Goal: Navigation & Orientation: Understand site structure

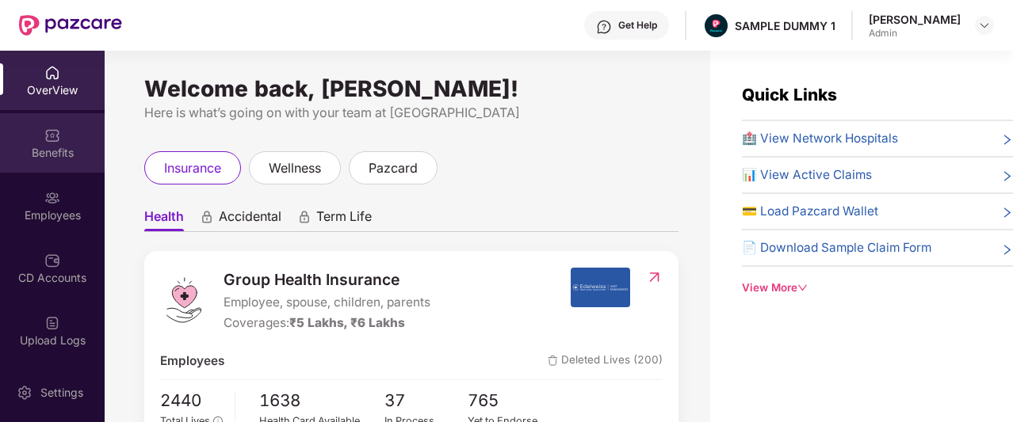
click at [37, 134] on div "Benefits" at bounding box center [52, 142] width 105 height 59
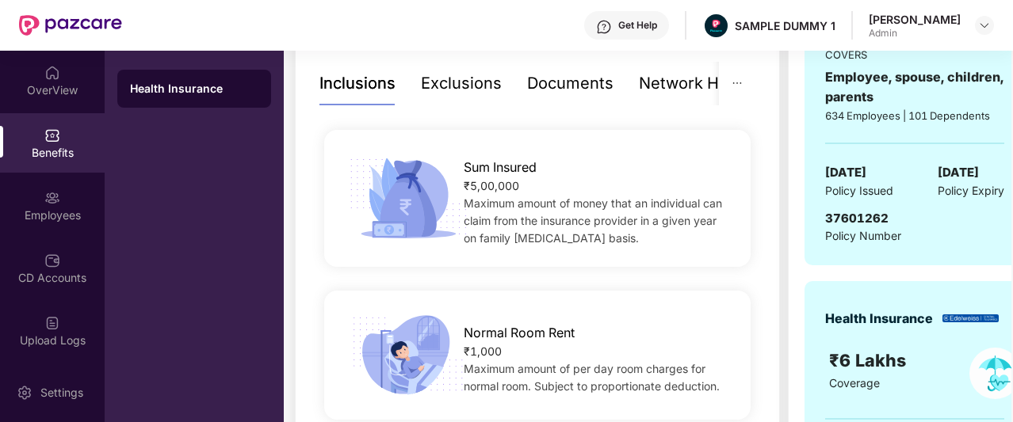
scroll to position [338, 0]
click at [457, 88] on div "Exclusions" at bounding box center [461, 84] width 81 height 25
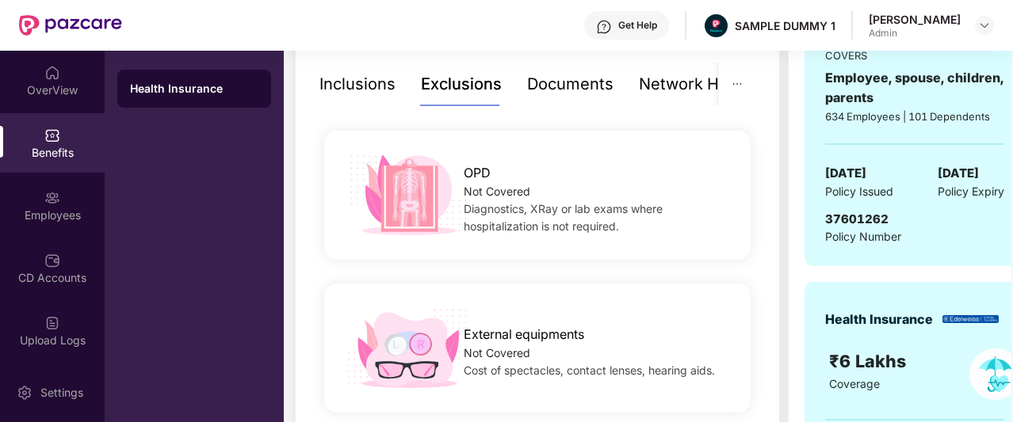
click at [583, 84] on div "Documents" at bounding box center [570, 84] width 86 height 25
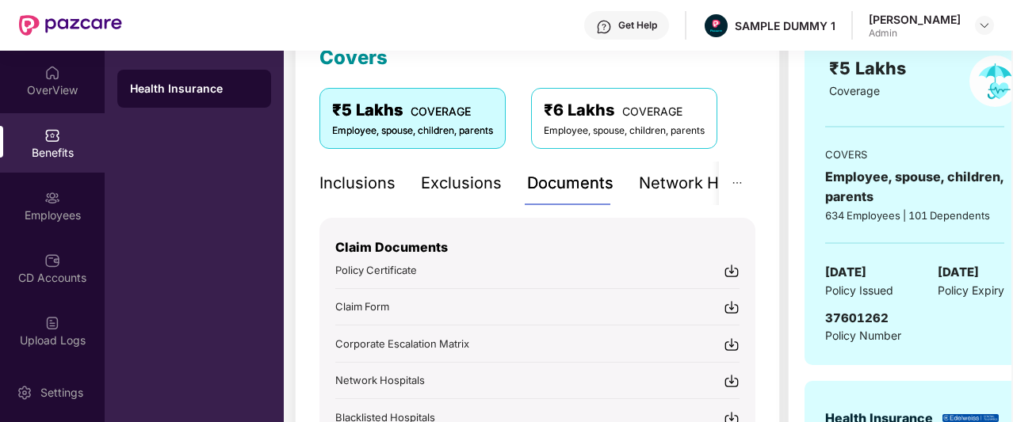
scroll to position [238, 0]
click at [681, 174] on div "Network Hospitals" at bounding box center [708, 184] width 139 height 25
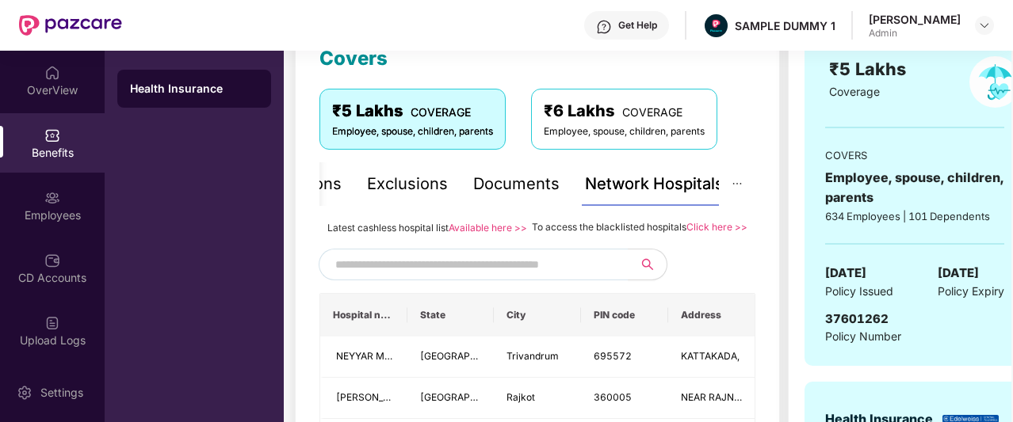
scroll to position [334, 0]
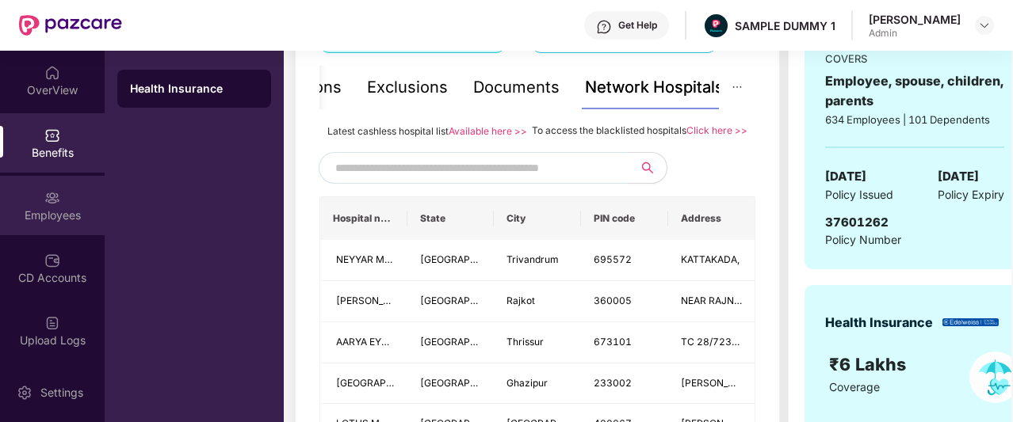
click at [60, 219] on div "Employees" at bounding box center [52, 216] width 105 height 16
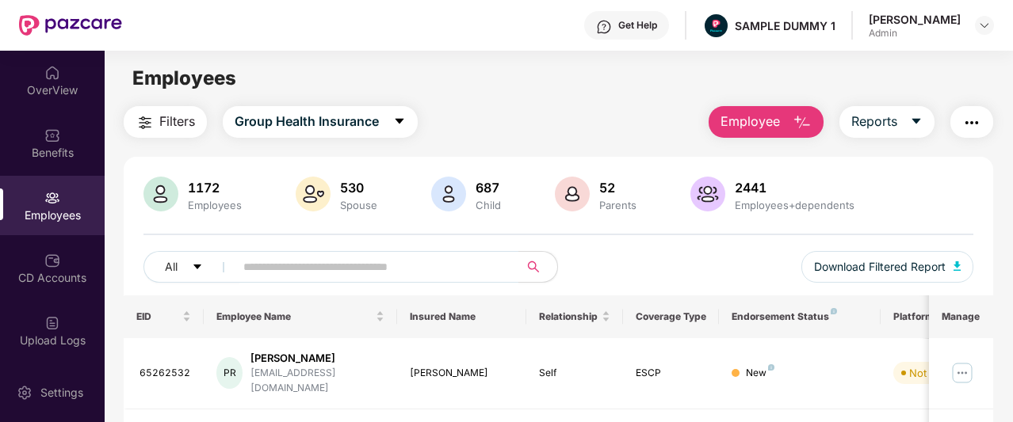
click at [745, 123] on span "Employee" at bounding box center [749, 122] width 59 height 20
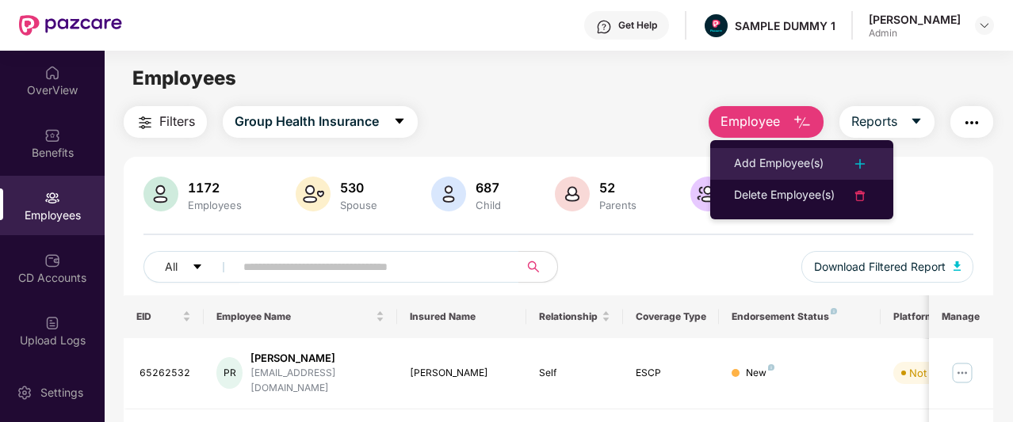
click at [772, 158] on div "Add Employee(s)" at bounding box center [779, 164] width 90 height 19
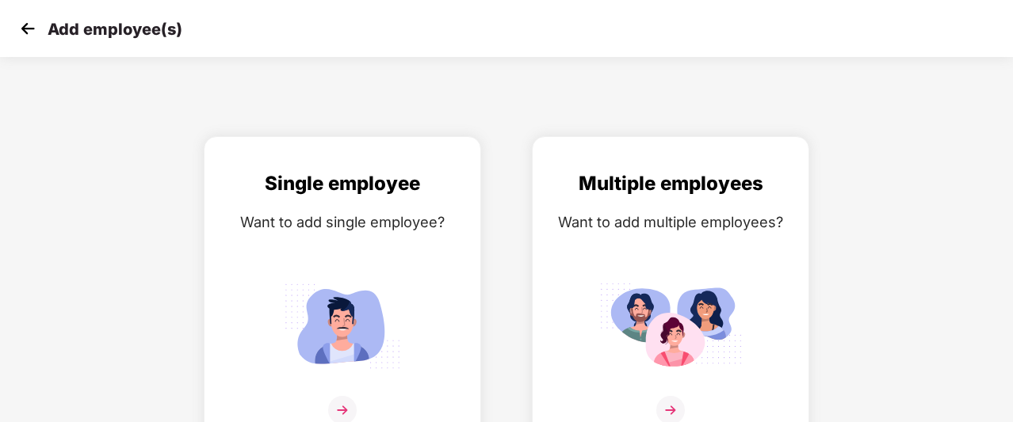
scroll to position [25, 0]
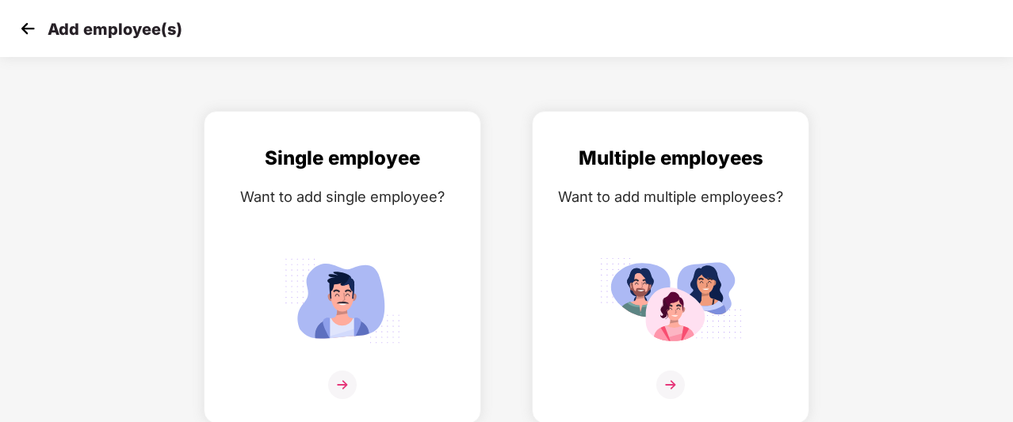
click at [27, 29] on img at bounding box center [28, 29] width 24 height 24
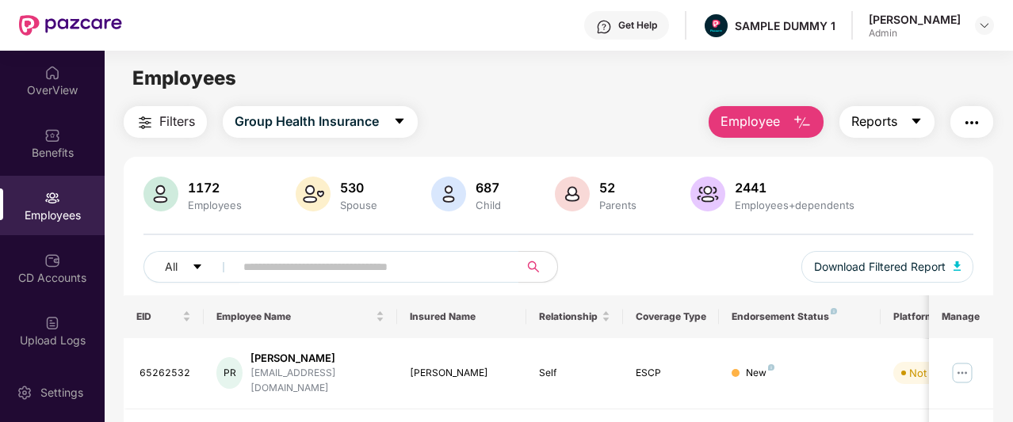
click at [910, 121] on button "Reports" at bounding box center [886, 122] width 95 height 32
click at [979, 118] on img "button" at bounding box center [971, 122] width 19 height 19
click at [680, 118] on div "Filters Group Health Insurance Employee Reports" at bounding box center [558, 122] width 869 height 32
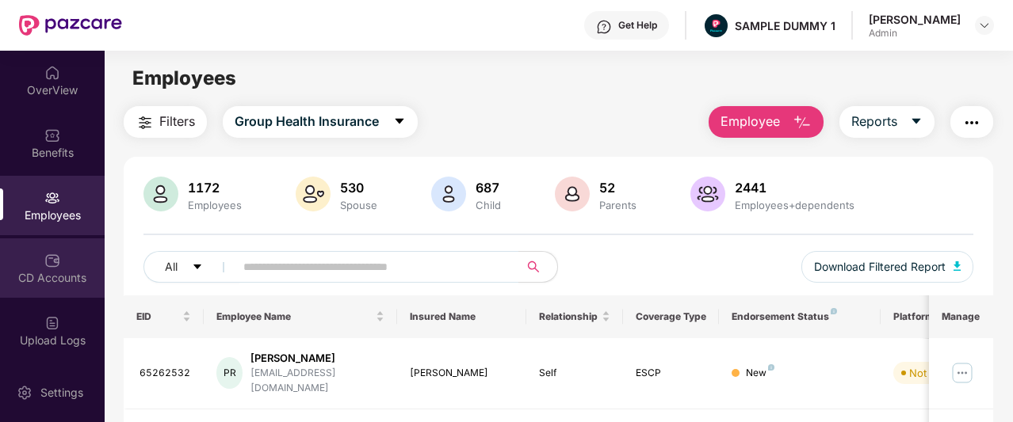
click at [61, 258] on div "CD Accounts" at bounding box center [52, 268] width 105 height 59
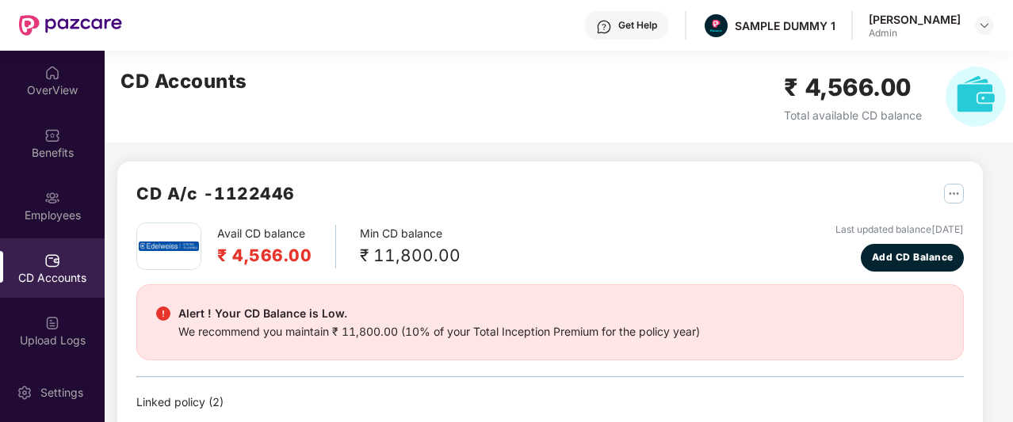
scroll to position [90, 0]
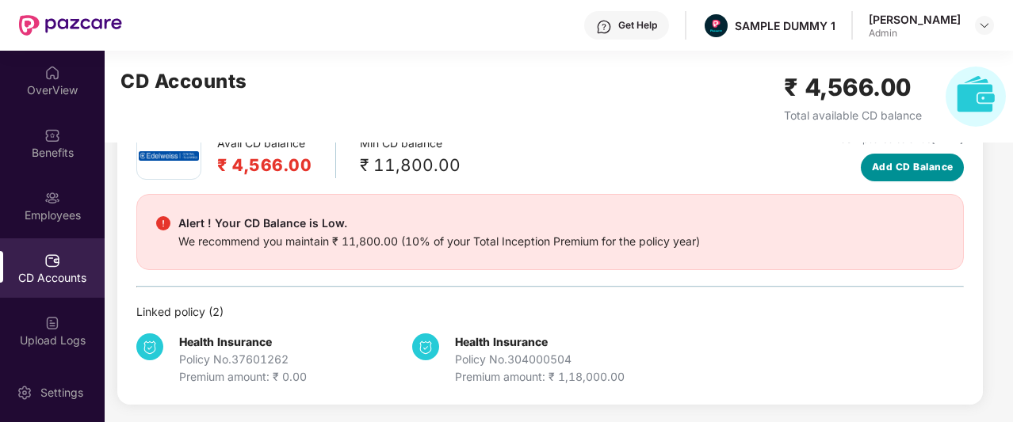
click at [894, 161] on span "Add CD Balance" at bounding box center [913, 167] width 82 height 15
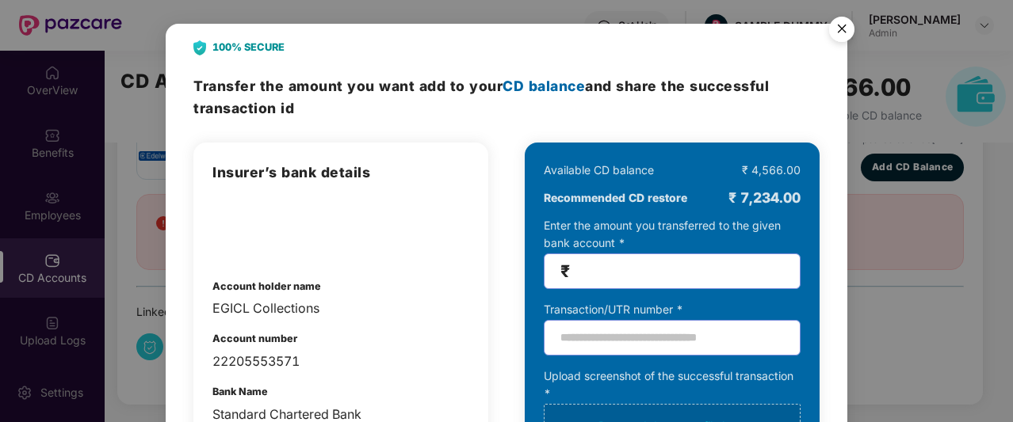
click at [847, 31] on img "Close" at bounding box center [841, 32] width 44 height 44
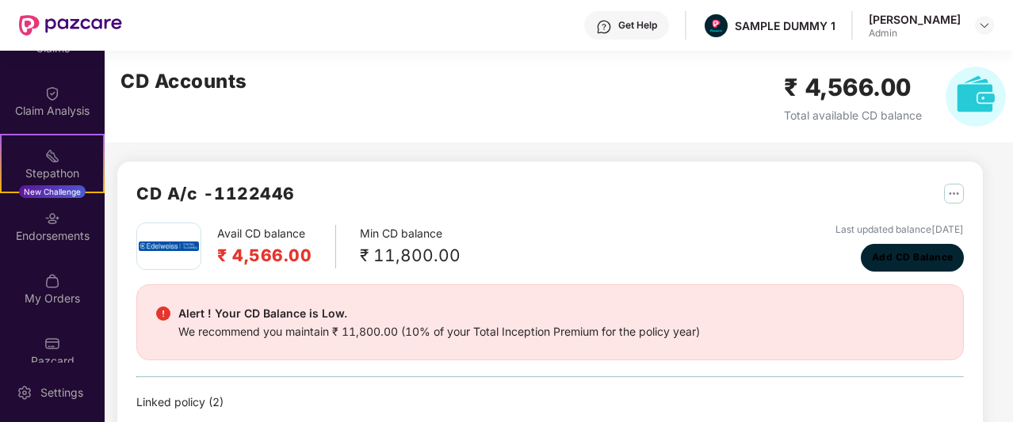
scroll to position [376, 0]
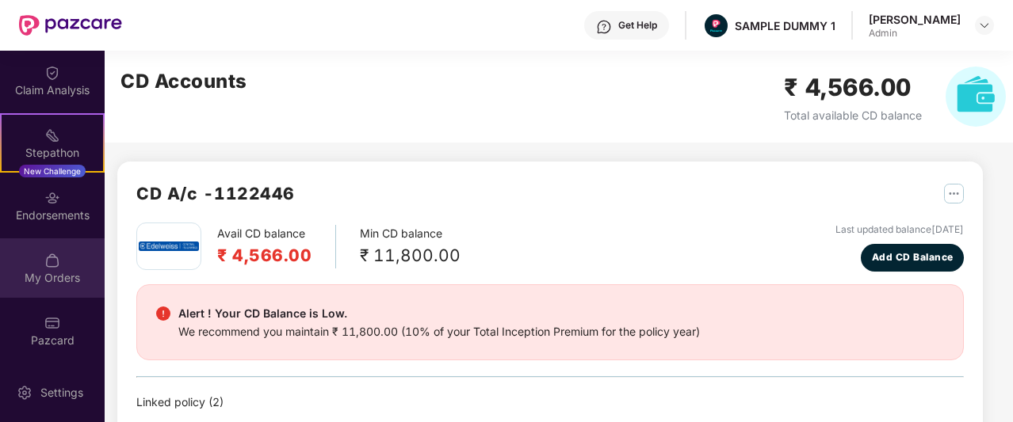
click at [53, 266] on img at bounding box center [52, 261] width 16 height 16
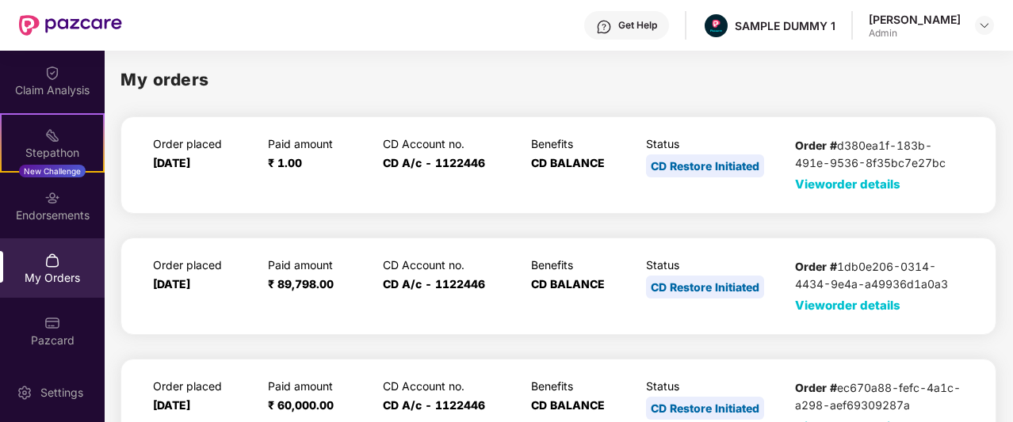
click at [825, 183] on span "View order details" at bounding box center [847, 184] width 105 height 15
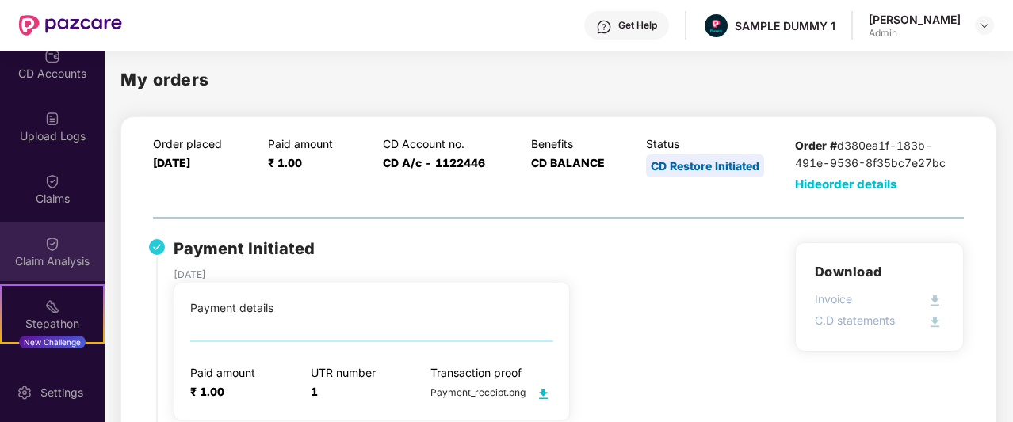
scroll to position [204, 0]
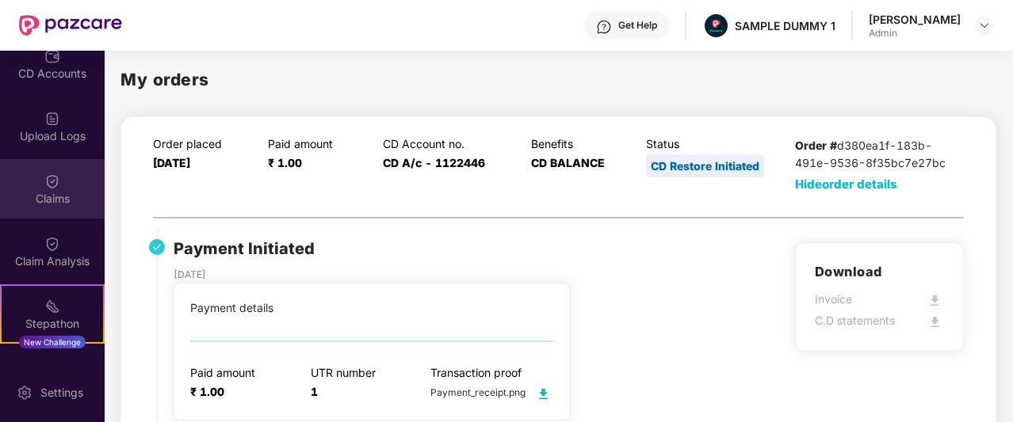
click at [56, 174] on img at bounding box center [52, 182] width 16 height 16
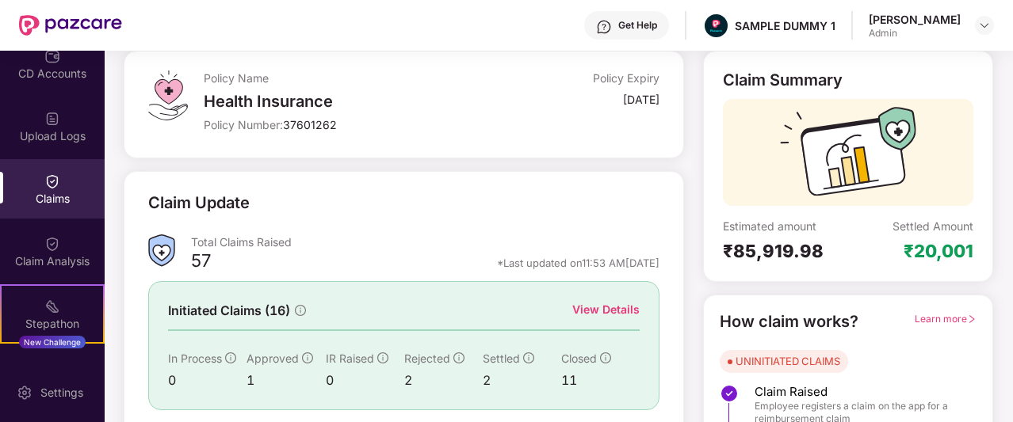
scroll to position [197, 0]
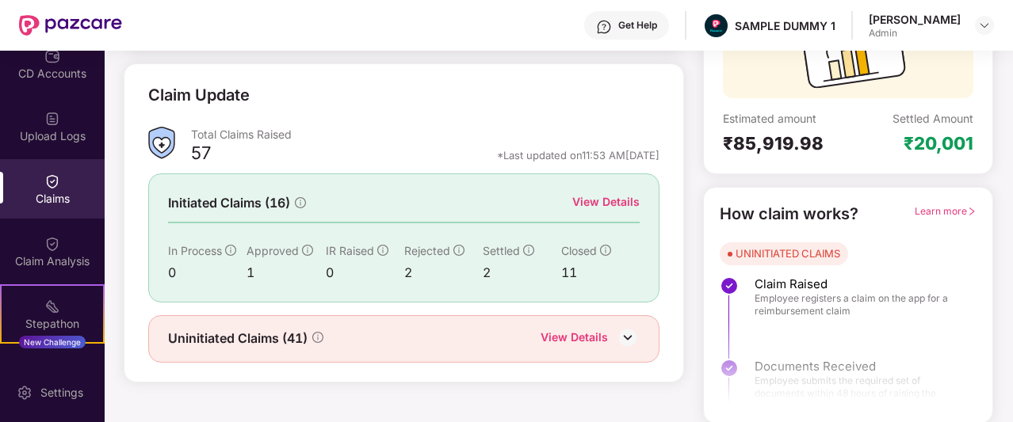
click at [593, 335] on div "View Details" at bounding box center [573, 339] width 67 height 21
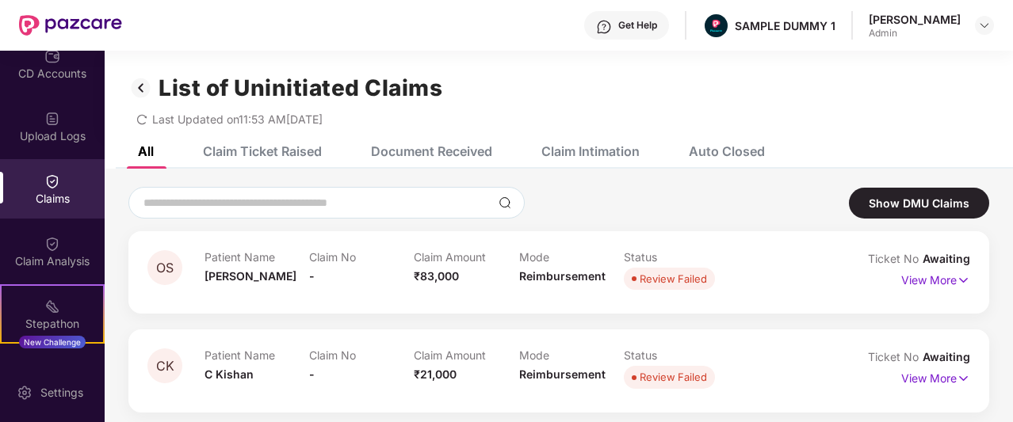
click at [735, 142] on div "Auto Closed" at bounding box center [715, 151] width 100 height 35
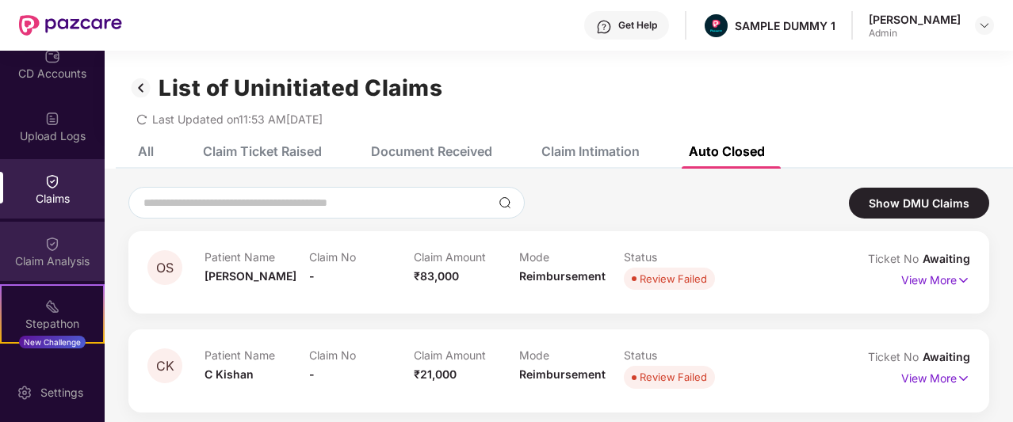
click at [51, 254] on div "Claim Analysis" at bounding box center [52, 262] width 105 height 16
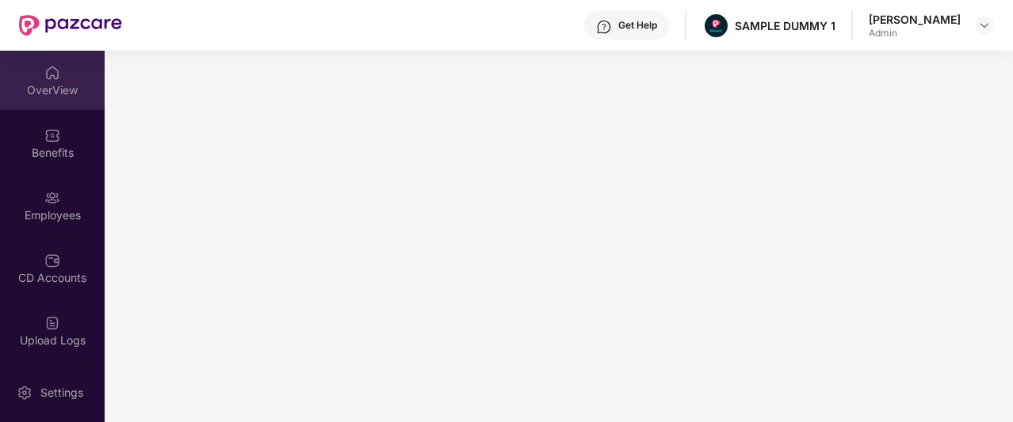
click at [44, 91] on div "OverView" at bounding box center [52, 90] width 105 height 16
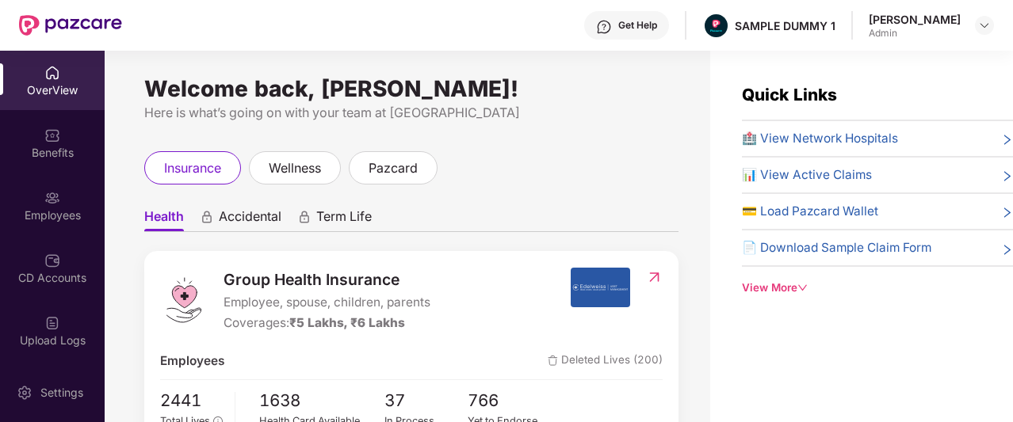
click at [657, 31] on div "Get Help" at bounding box center [637, 25] width 39 height 13
click at [467, 30] on div "Get Help SAMPLE DUMMY 1 [PERSON_NAME]" at bounding box center [558, 25] width 872 height 51
